Goal: Information Seeking & Learning: Learn about a topic

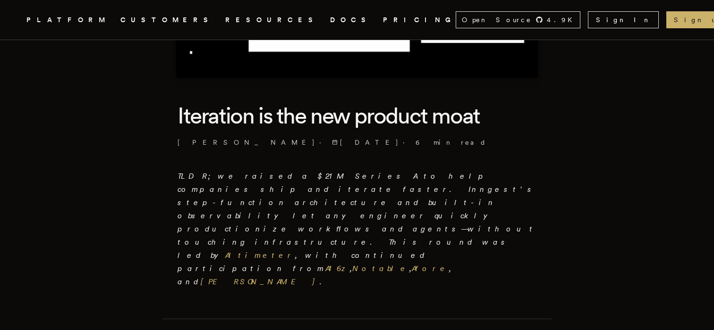
scroll to position [209, 0]
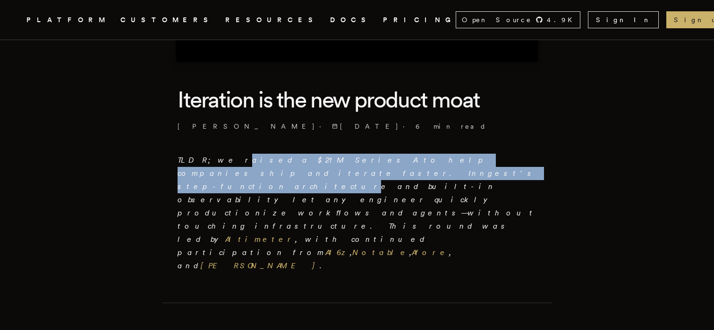
drag, startPoint x: 219, startPoint y: 155, endPoint x: 219, endPoint y: 176, distance: 20.3
click at [219, 176] on p "TLDR; we raised a $21M Series A to help companies ship and iterate faster. Inng…" at bounding box center [356, 213] width 359 height 119
click at [219, 176] on em "TLDR; we raised a $21M Series A to help companies ship and iterate faster. Inng…" at bounding box center [356, 213] width 359 height 115
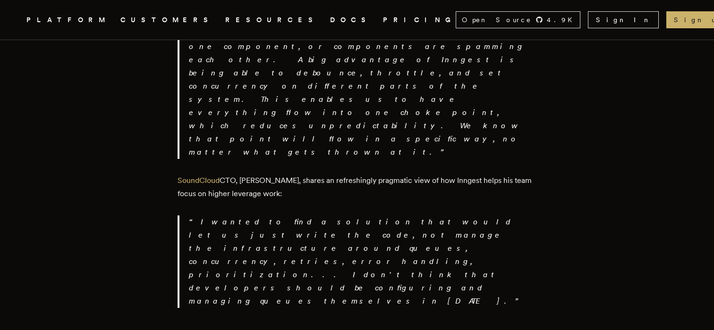
scroll to position [1682, 0]
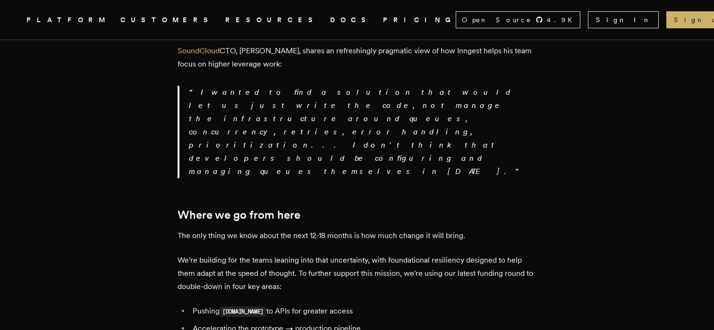
scroll to position [1792, 0]
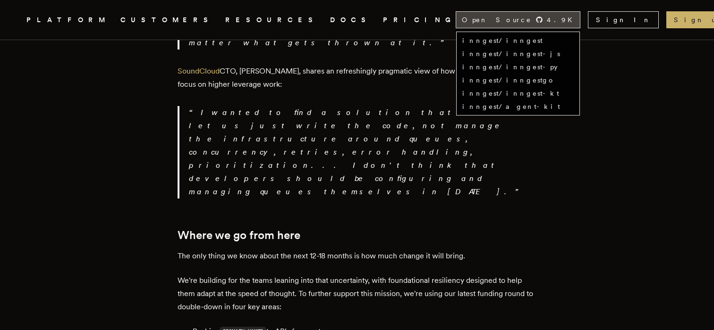
click at [532, 23] on span "Open Source" at bounding box center [497, 19] width 70 height 9
click at [542, 38] on link "inngest/inngest" at bounding box center [502, 41] width 80 height 8
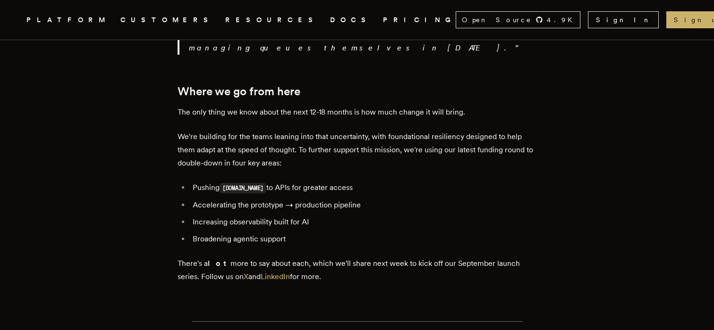
scroll to position [1976, 0]
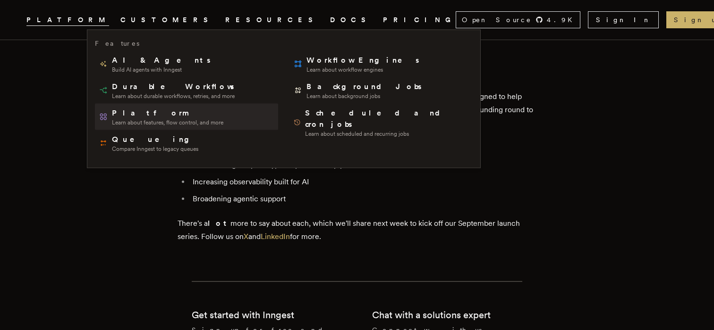
click at [159, 104] on link "Platform Learn about features, flow control, and more" at bounding box center [186, 117] width 183 height 26
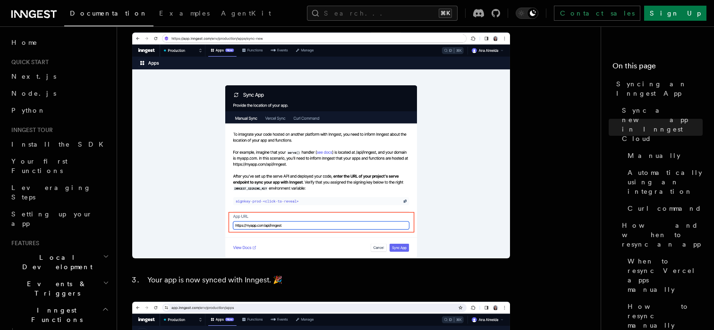
scroll to position [853, 0]
